Goal: Contribute content: Add original content to the website for others to see

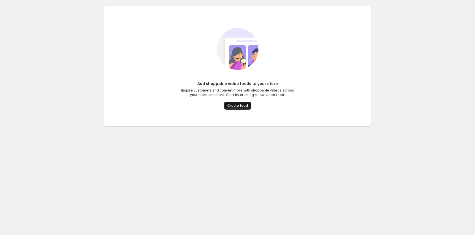
click at [230, 107] on span "Create feed" at bounding box center [237, 106] width 21 height 5
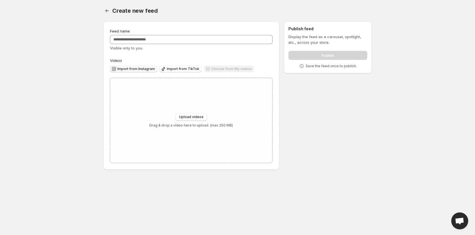
click at [129, 70] on span "Import from Instagram" at bounding box center [136, 69] width 38 height 5
click at [184, 69] on span "Import from TikTok" at bounding box center [183, 69] width 33 height 5
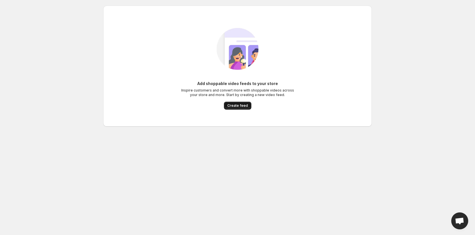
click at [240, 109] on button "Create feed" at bounding box center [237, 106] width 27 height 8
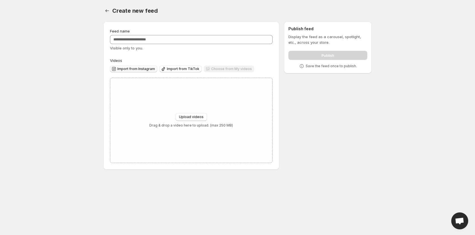
click at [131, 68] on span "Import from Instagram" at bounding box center [136, 69] width 38 height 5
